Goal: Check status: Check status

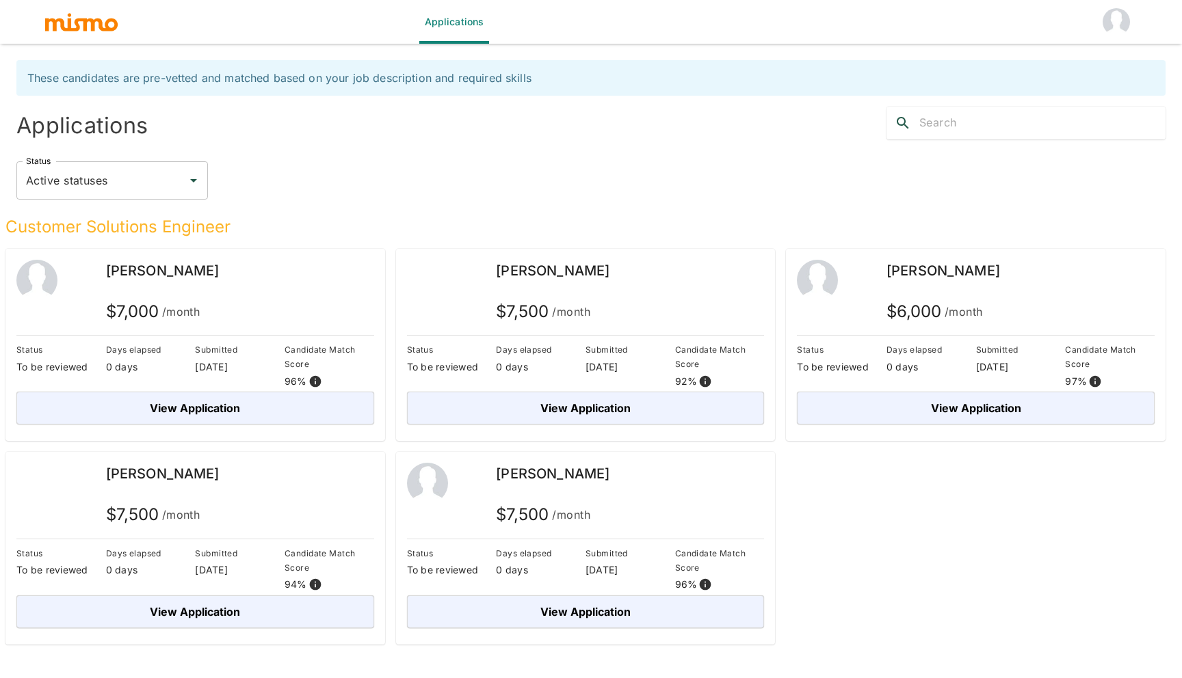
scroll to position [33, 0]
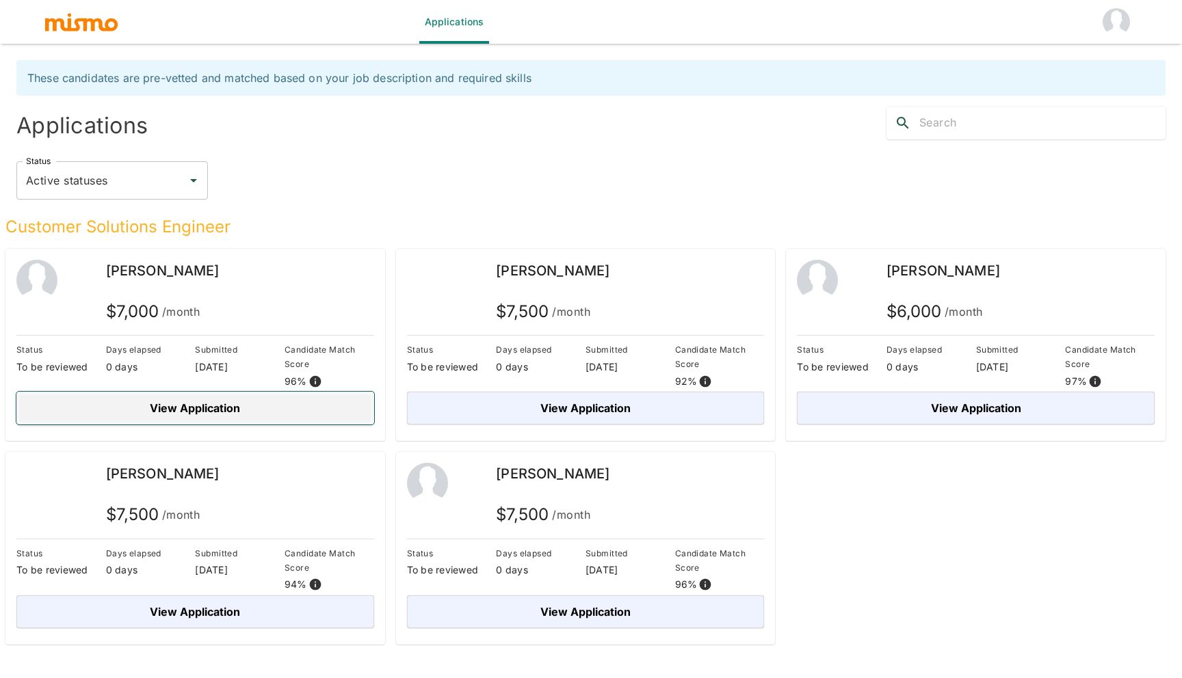
click at [153, 414] on button "View Application" at bounding box center [195, 408] width 358 height 33
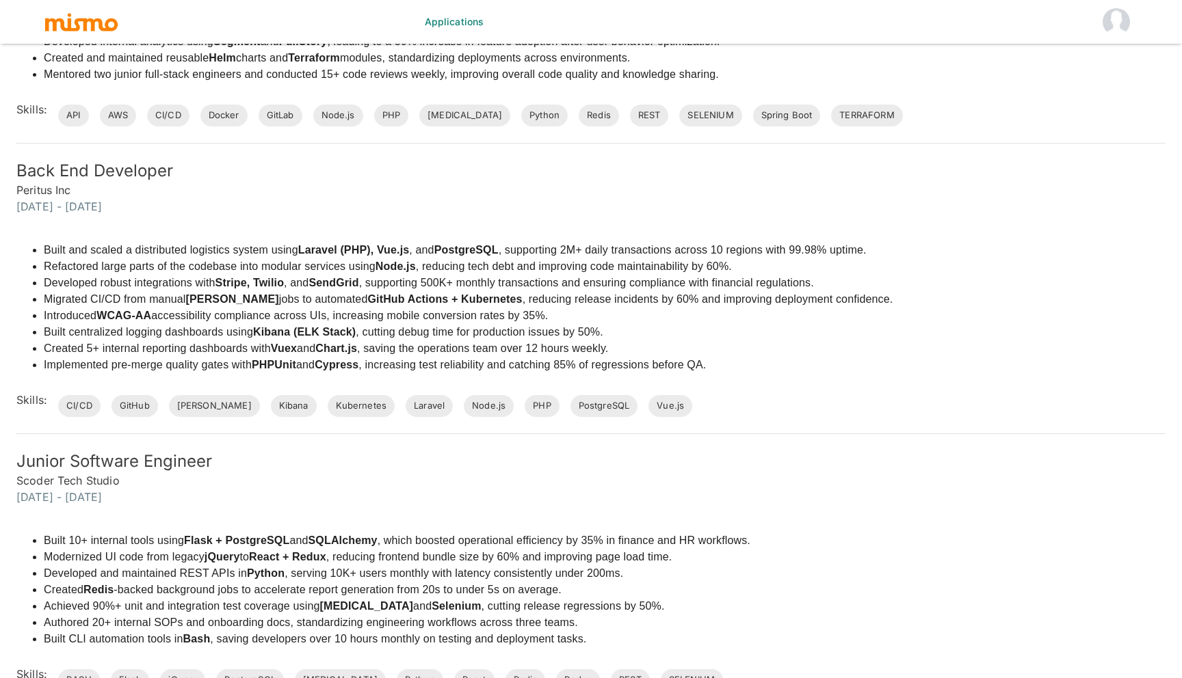
scroll to position [1331, 0]
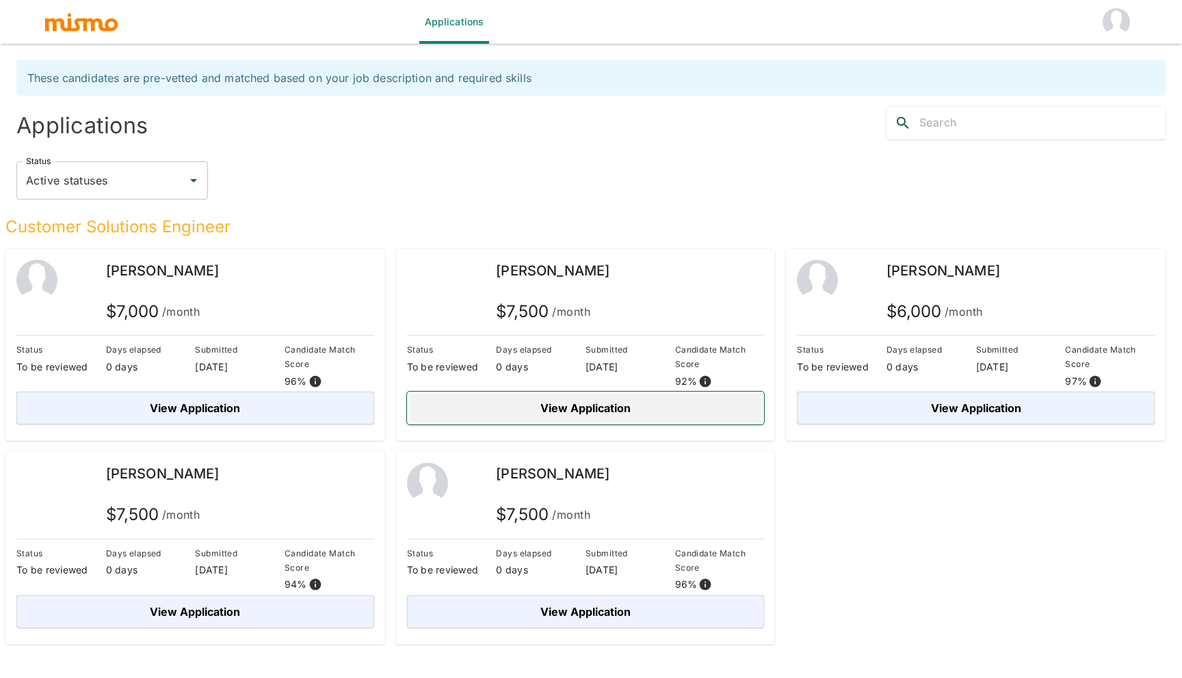
click at [552, 406] on button "View Application" at bounding box center [586, 408] width 358 height 33
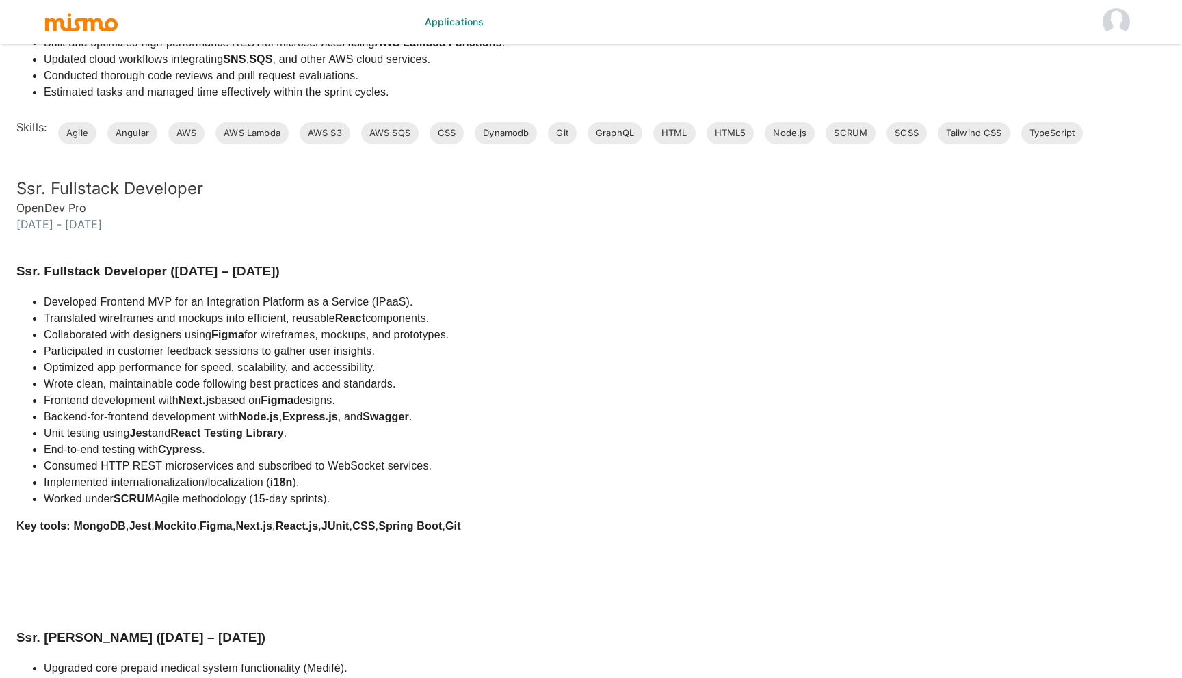
scroll to position [1453, 0]
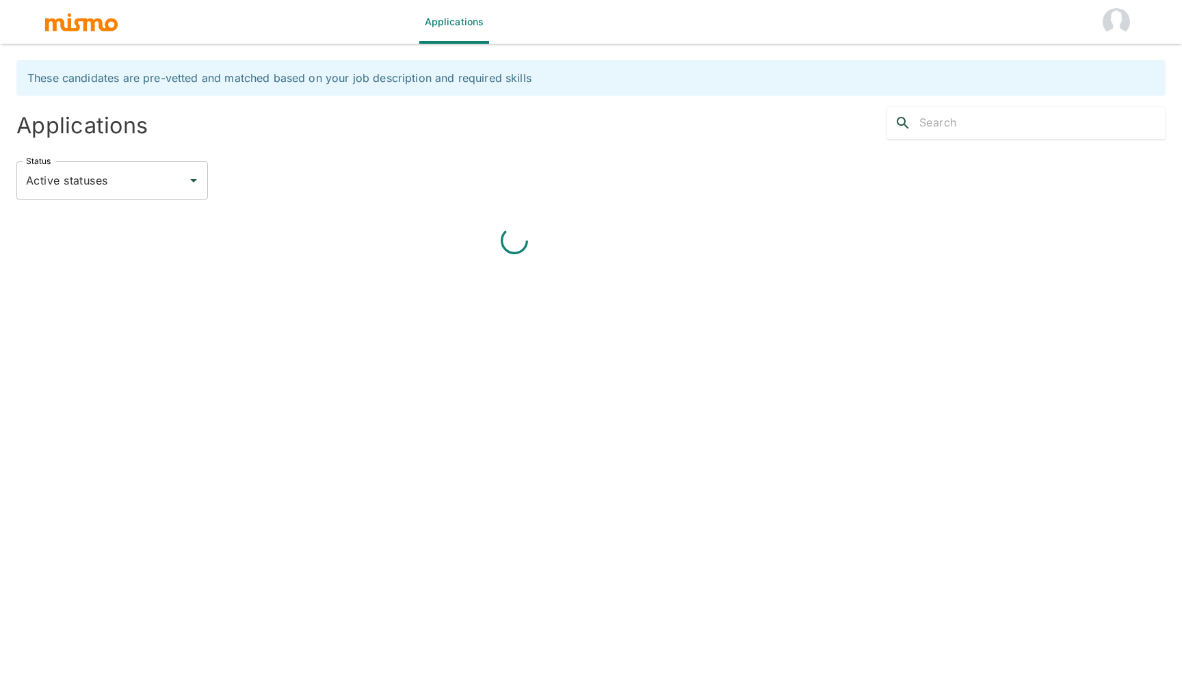
scroll to position [1, 0]
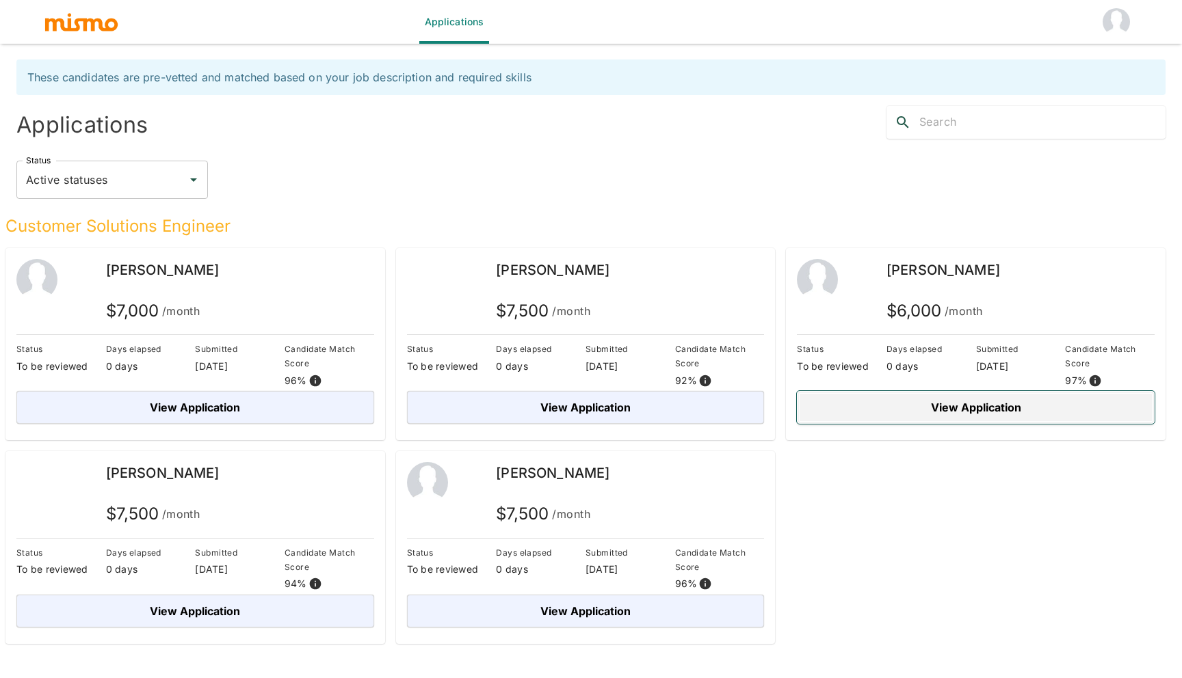
click at [943, 401] on button "View Application" at bounding box center [976, 407] width 358 height 33
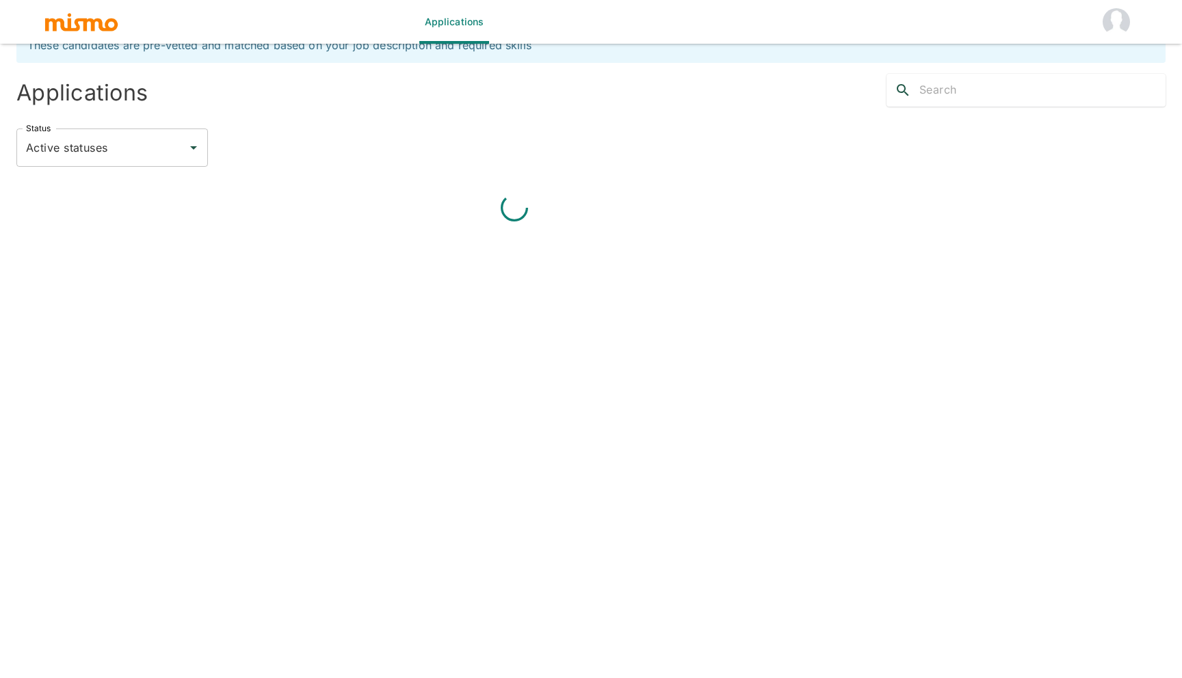
scroll to position [1, 0]
